Goal: Task Accomplishment & Management: Manage account settings

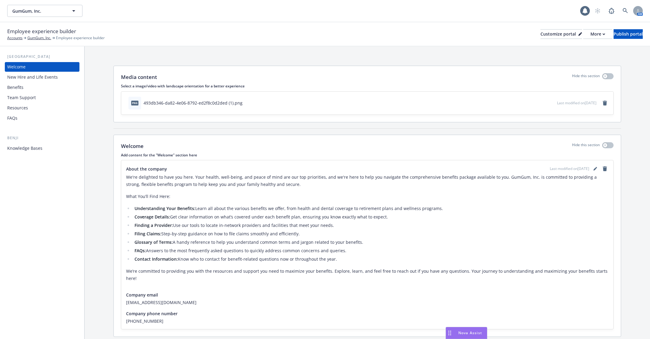
click at [33, 78] on div "New Hire and Life Events" at bounding box center [32, 77] width 51 height 10
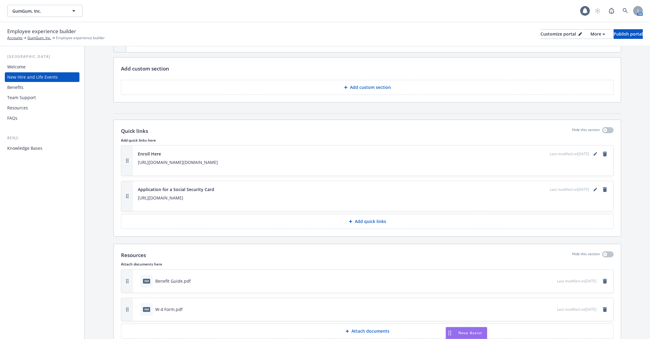
scroll to position [1429, 0]
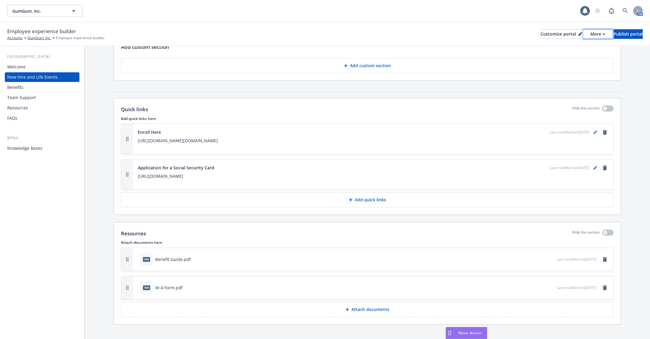
click at [590, 34] on div "More" at bounding box center [597, 33] width 15 height 9
click at [571, 51] on link "Copy preview link" at bounding box center [566, 48] width 55 height 12
click at [32, 87] on div "Benefits" at bounding box center [42, 87] width 70 height 10
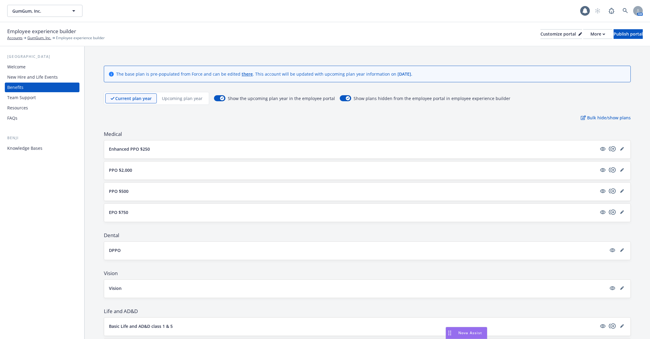
click at [170, 148] on button "Enhanced PPO $250" at bounding box center [353, 149] width 488 height 6
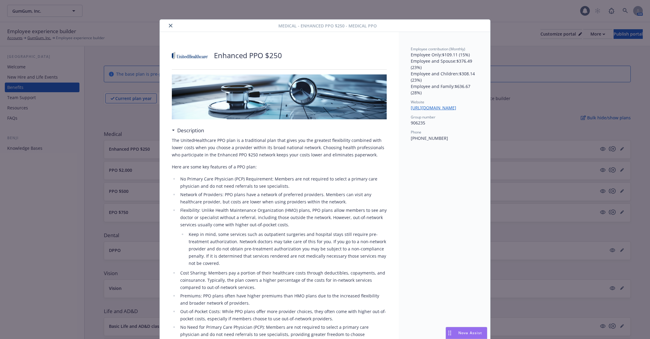
click at [172, 29] on div "Medical - Enhanced PPO $250 - Medical PPO" at bounding box center [325, 26] width 330 height 12
click at [169, 27] on button "close" at bounding box center [170, 25] width 7 height 7
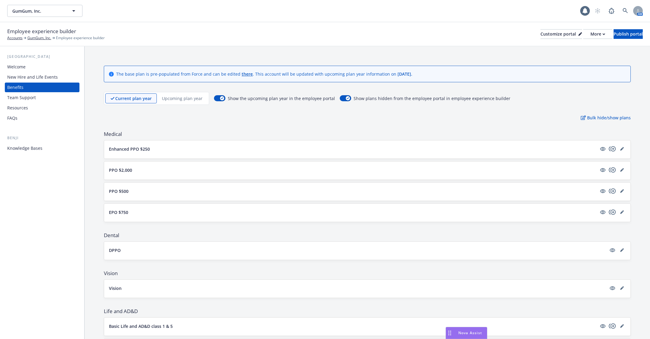
click at [26, 77] on div "New Hire and Life Events" at bounding box center [32, 77] width 51 height 10
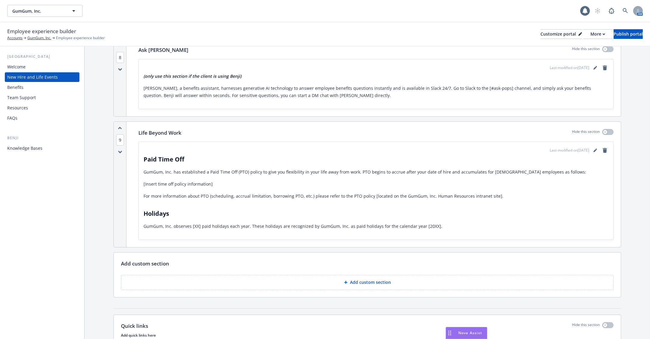
scroll to position [1429, 0]
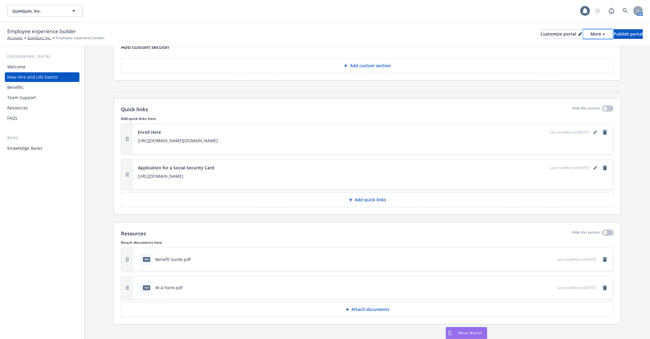
click at [590, 32] on div "More" at bounding box center [597, 33] width 15 height 9
click at [36, 105] on div "Resources" at bounding box center [42, 108] width 70 height 10
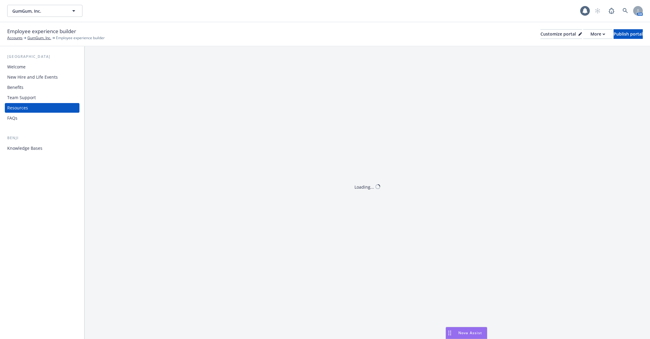
click at [33, 112] on div "Welcome New Hire and Life Events Benefits Team Support Resources FAQs" at bounding box center [42, 92] width 75 height 61
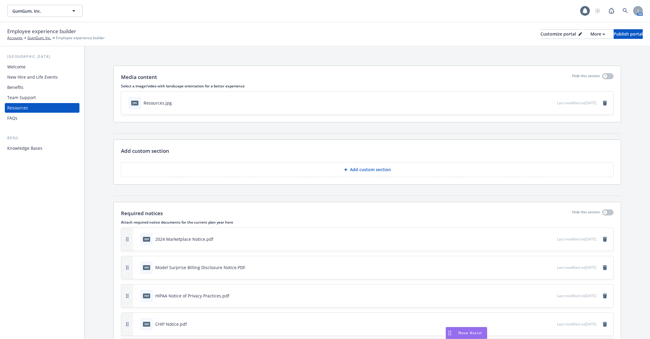
click at [32, 123] on div "[GEOGRAPHIC_DATA] Welcome New Hire and Life Events Benefits Team Support Resour…" at bounding box center [42, 103] width 75 height 99
click at [17, 116] on div "FAQs" at bounding box center [42, 118] width 70 height 10
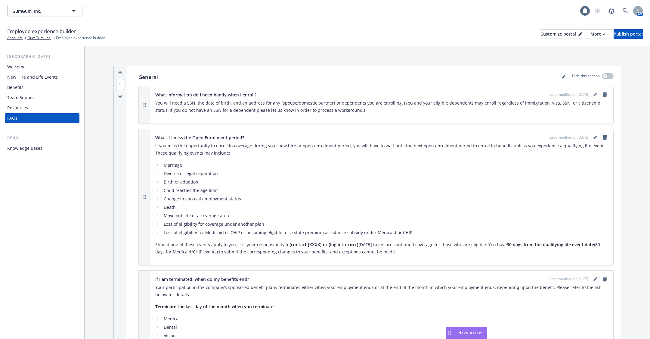
click at [16, 71] on div "Welcome" at bounding box center [16, 67] width 18 height 10
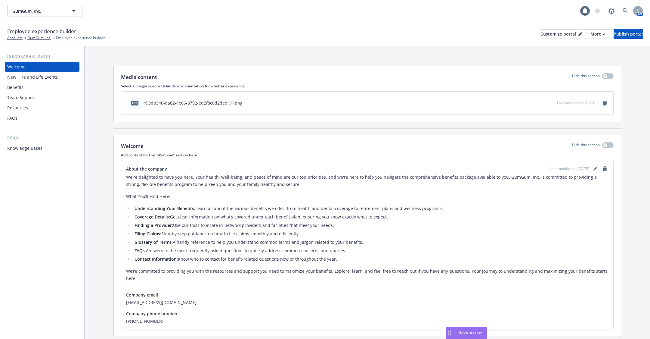
scroll to position [11, 0]
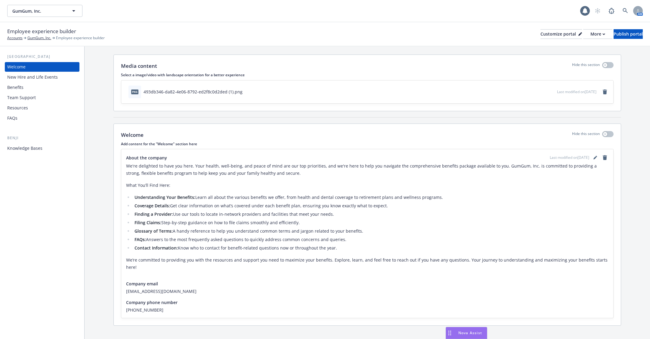
click at [36, 142] on div "Benji Knowledge Bases" at bounding box center [42, 144] width 75 height 18
click at [39, 80] on div "New Hire and Life Events" at bounding box center [32, 77] width 51 height 10
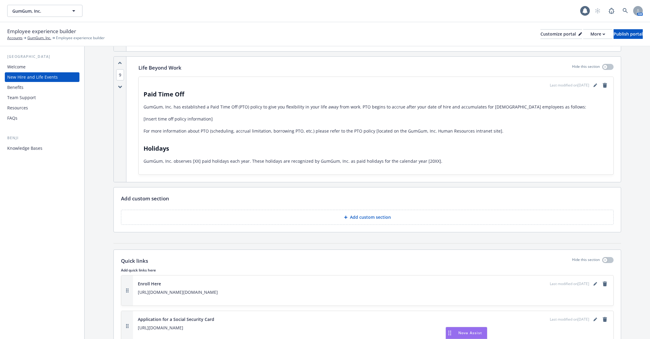
scroll to position [1429, 0]
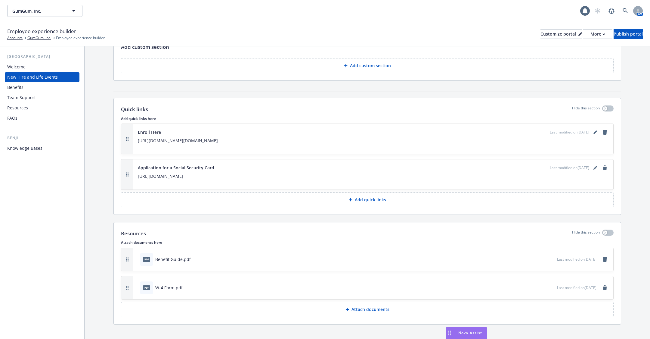
click at [364, 306] on p "Attach documents" at bounding box center [370, 309] width 38 height 6
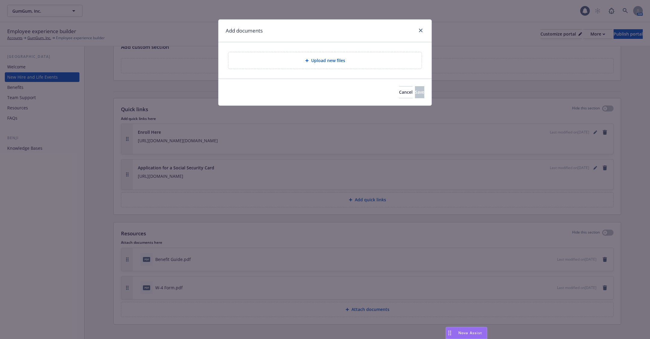
click at [336, 61] on span "Upload new files" at bounding box center [328, 60] width 34 height 6
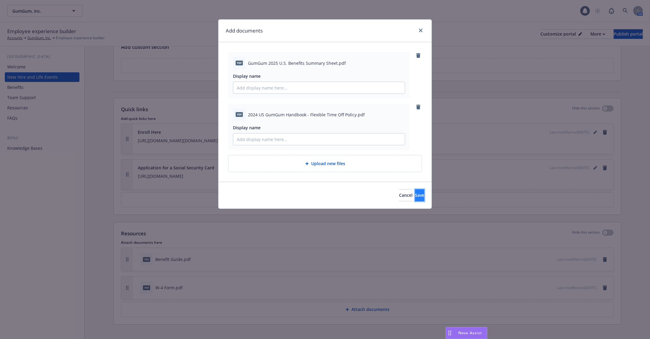
click at [415, 195] on button "Save" at bounding box center [419, 195] width 9 height 12
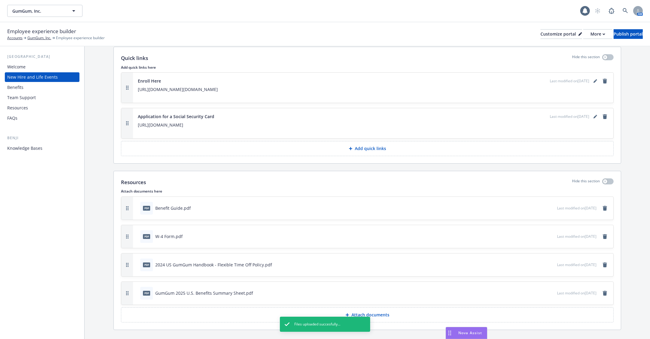
scroll to position [1485, 0]
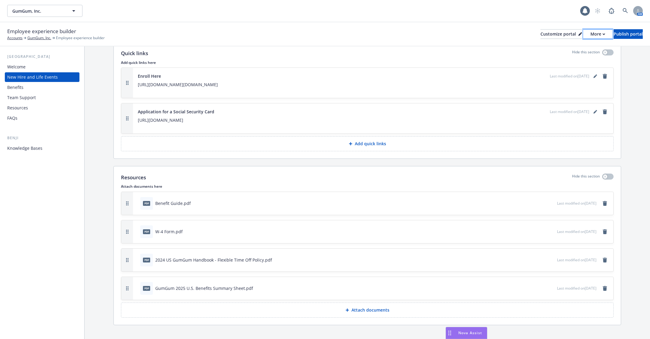
click at [590, 32] on div "More" at bounding box center [597, 33] width 15 height 9
click at [578, 51] on link "Copy preview link" at bounding box center [566, 48] width 55 height 12
